Goal: Submit feedback/report problem

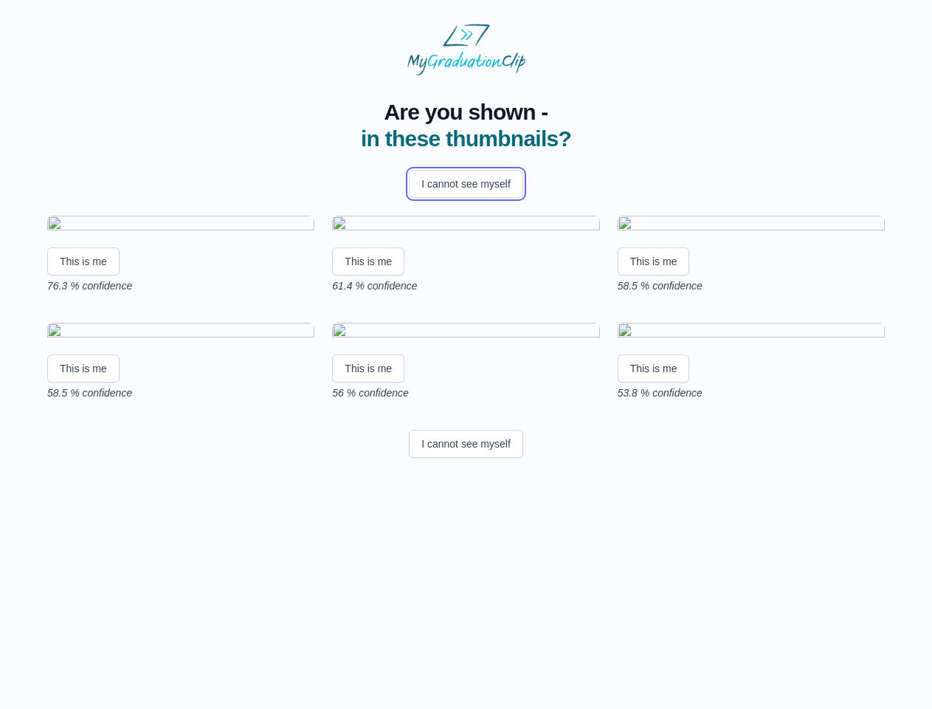
click at [466, 184] on button "I cannot see myself" at bounding box center [466, 184] width 114 height 28
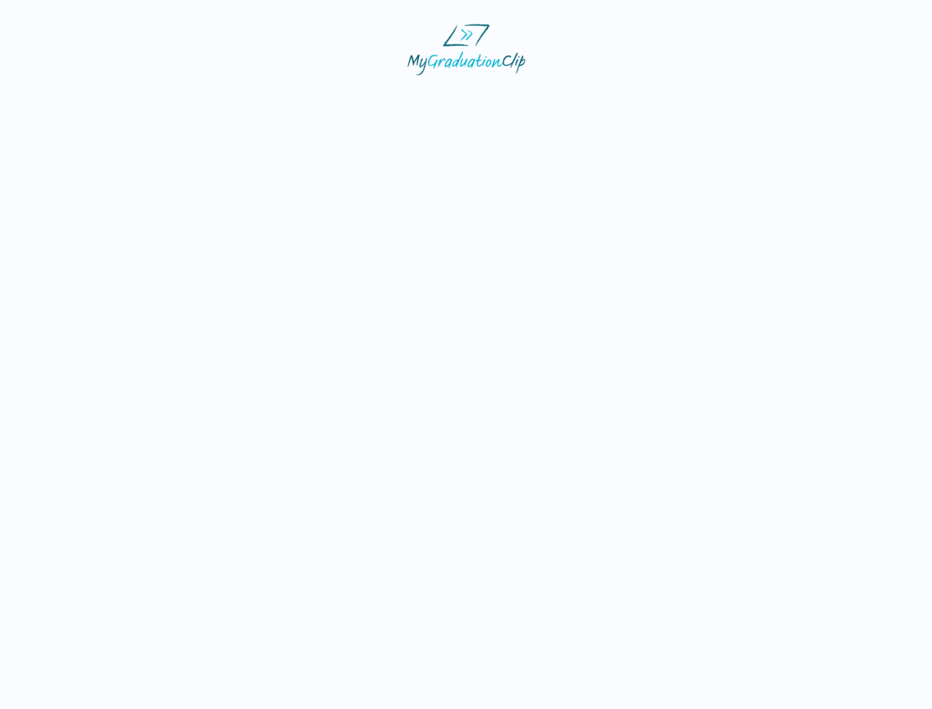
click at [83, 99] on html at bounding box center [466, 49] width 932 height 99
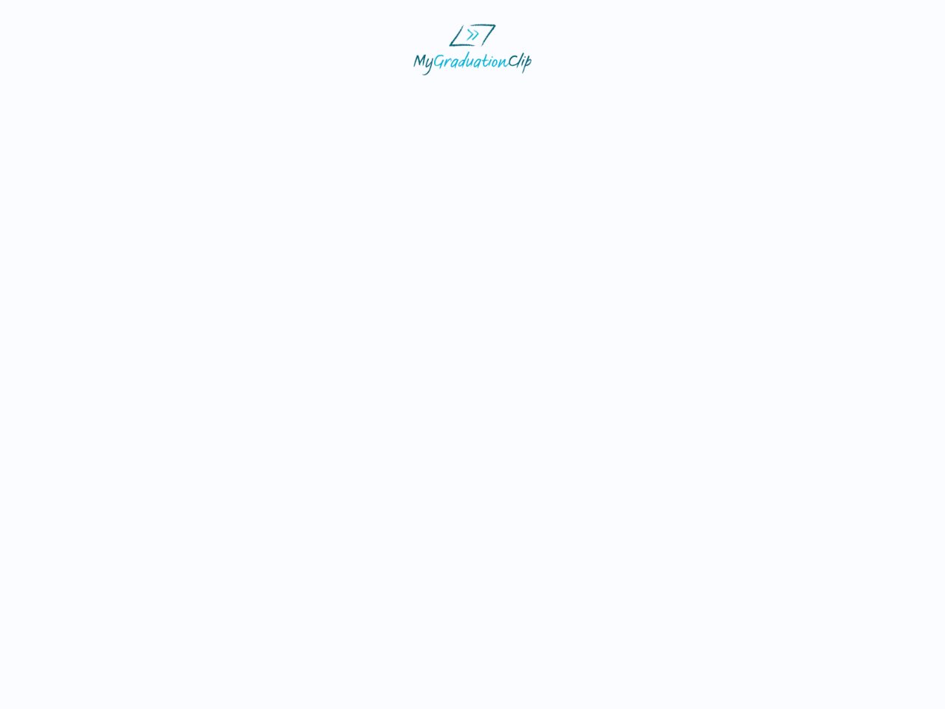
click at [371, 99] on html at bounding box center [472, 49] width 945 height 99
click at [658, 99] on html at bounding box center [472, 49] width 945 height 99
click at [83, 99] on html at bounding box center [472, 49] width 945 height 99
click at [371, 99] on html at bounding box center [472, 49] width 945 height 99
click at [658, 99] on html at bounding box center [472, 49] width 945 height 99
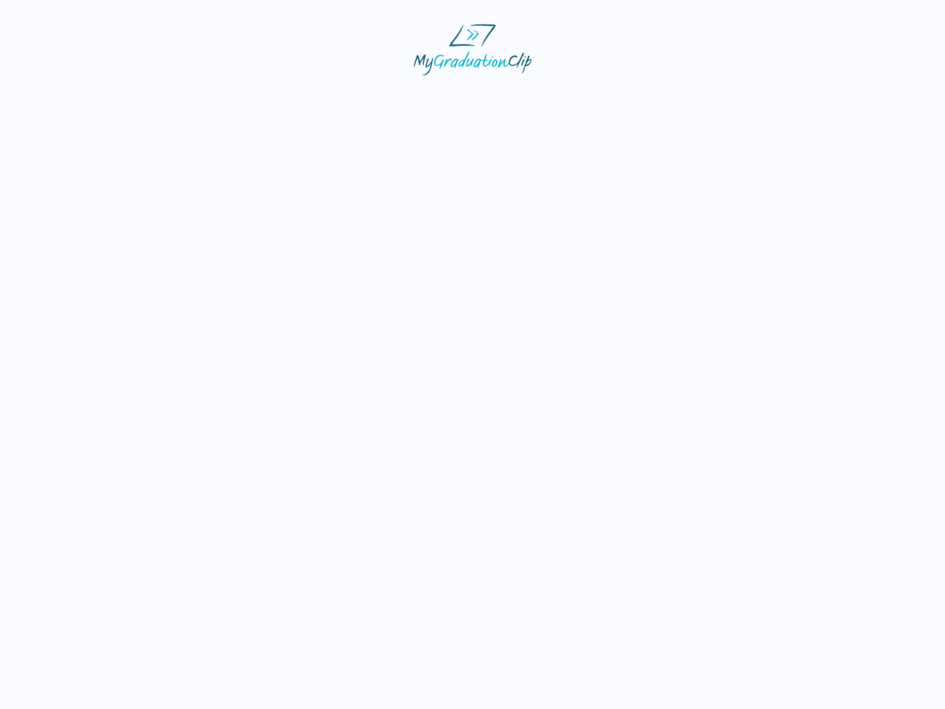
click at [466, 99] on html at bounding box center [472, 49] width 945 height 99
